Goal: Information Seeking & Learning: Find specific fact

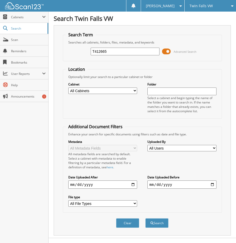
type input "T412665"
click at [146, 218] on button "Search" at bounding box center [157, 223] width 23 height 10
click at [164, 49] on span at bounding box center [166, 52] width 9 height 8
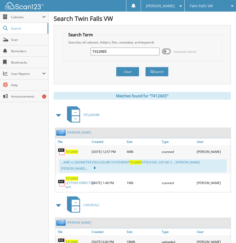
click at [70, 151] on span "T412665" at bounding box center [72, 151] width 13 height 4
click at [67, 151] on span "T412665" at bounding box center [72, 151] width 13 height 4
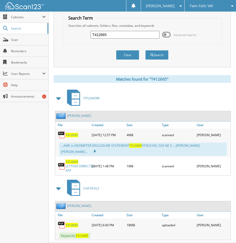
scroll to position [25, 0]
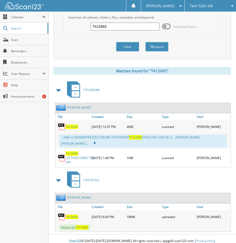
click at [73, 214] on span "T412665" at bounding box center [72, 216] width 13 height 4
